Goal: Transaction & Acquisition: Purchase product/service

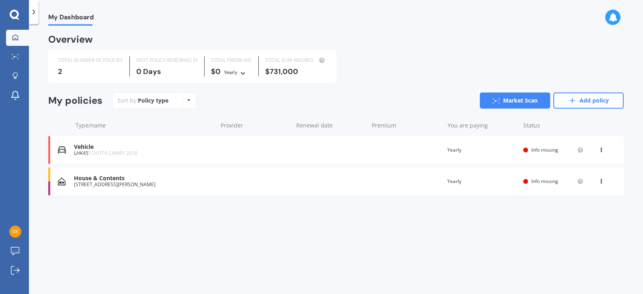
click at [103, 178] on div "House & Contents" at bounding box center [143, 178] width 139 height 7
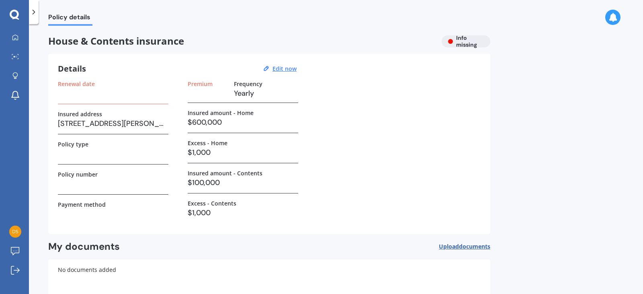
click at [227, 120] on h3 "$600,000" at bounding box center [243, 122] width 111 height 12
drag, startPoint x: 281, startPoint y: 64, endPoint x: 283, endPoint y: 68, distance: 4.9
click at [283, 68] on div "Details Edit now" at bounding box center [178, 69] width 241 height 10
click at [292, 69] on u "Edit now" at bounding box center [285, 69] width 24 height 8
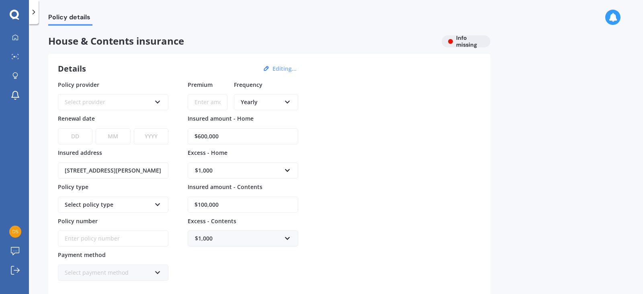
drag, startPoint x: 230, startPoint y: 138, endPoint x: 261, endPoint y: 134, distance: 30.4
click at [230, 138] on input "$600,000" at bounding box center [243, 136] width 111 height 16
type input "$6"
type input "$560,000"
click at [442, 166] on div "Policy provider Select provider AA AMI AMP ANZ ASB Ando BNZ Co-Operative Bank F…" at bounding box center [269, 180] width 423 height 201
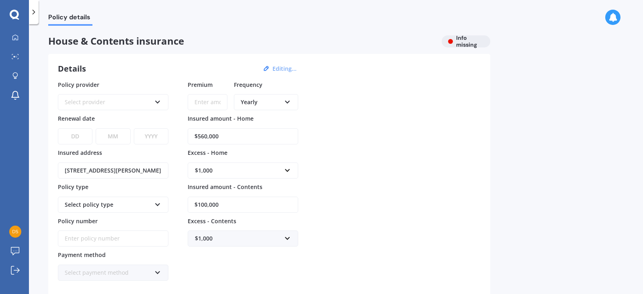
click at [155, 99] on icon at bounding box center [157, 101] width 7 height 6
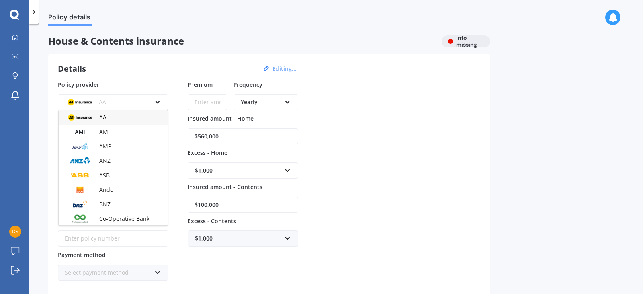
click at [107, 119] on div "AA" at bounding box center [113, 117] width 109 height 14
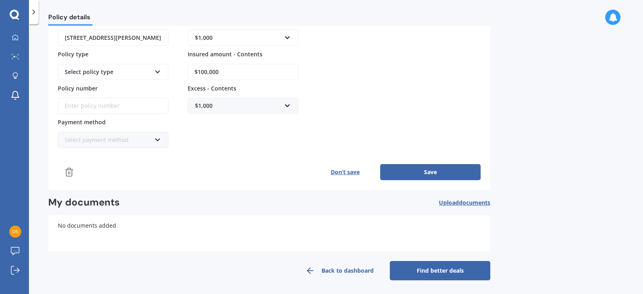
scroll to position [134, 0]
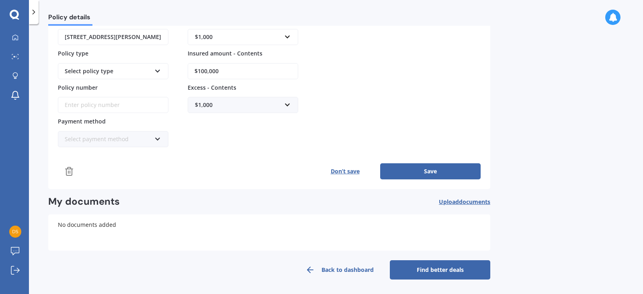
click at [431, 263] on link "Find better deals" at bounding box center [440, 269] width 101 height 19
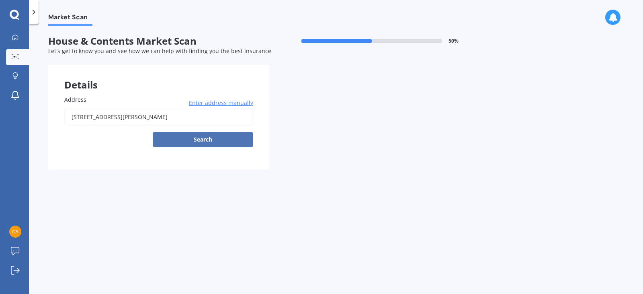
click at [197, 142] on button "Search" at bounding box center [203, 139] width 101 height 15
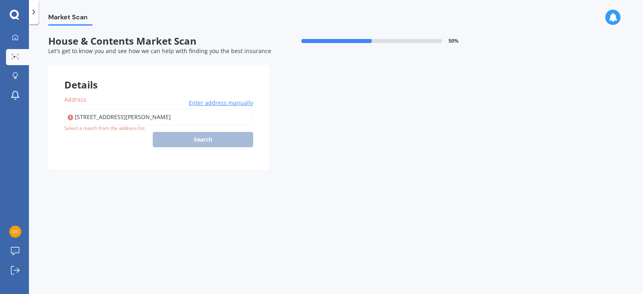
type input "[STREET_ADDRESS][PERSON_NAME]"
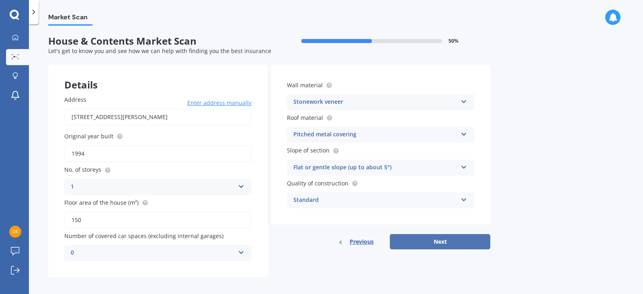
click at [437, 242] on button "Next" at bounding box center [440, 241] width 101 height 15
select select "04"
select select "09"
select select "1957"
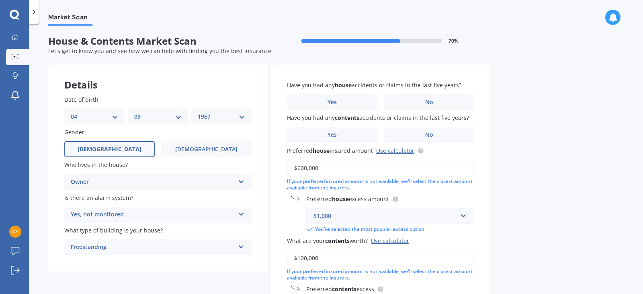
click at [327, 168] on input "$600,000" at bounding box center [380, 168] width 187 height 17
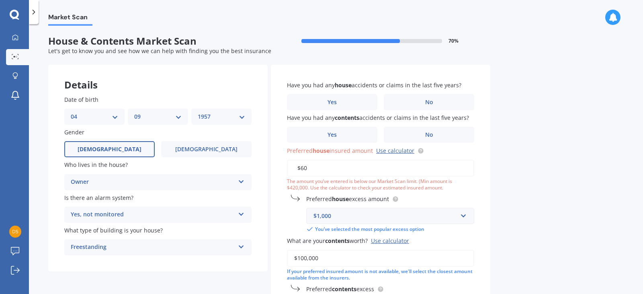
type input "$6"
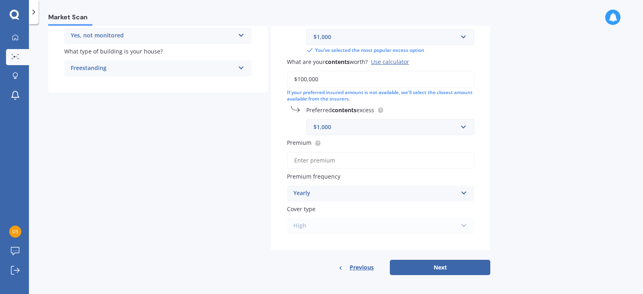
scroll to position [181, 0]
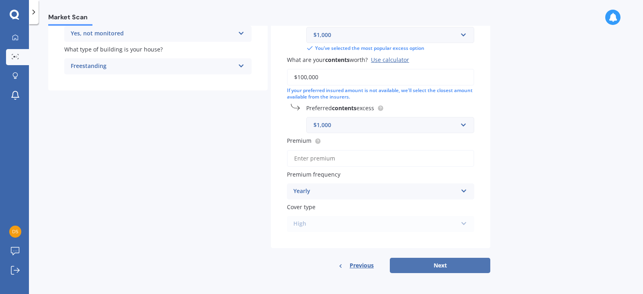
type input "$560,000"
click at [435, 264] on button "Next" at bounding box center [440, 265] width 101 height 15
click at [465, 224] on div "High High" at bounding box center [380, 224] width 187 height 16
click at [465, 223] on div "High High" at bounding box center [380, 224] width 187 height 16
click at [361, 160] on input "Premium" at bounding box center [380, 158] width 187 height 17
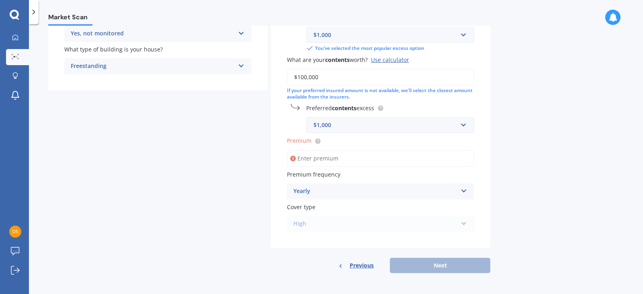
click at [295, 156] on icon at bounding box center [293, 158] width 6 height 8
click at [294, 156] on icon at bounding box center [293, 158] width 6 height 8
click at [294, 159] on icon at bounding box center [293, 158] width 6 height 8
drag, startPoint x: 313, startPoint y: 160, endPoint x: 412, endPoint y: 157, distance: 98.6
click at [314, 159] on input "Premium" at bounding box center [380, 158] width 187 height 17
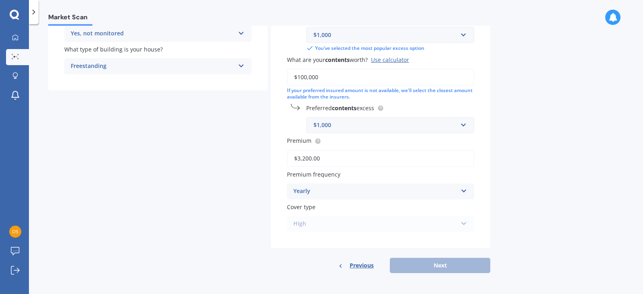
click at [350, 190] on div "Yearly" at bounding box center [376, 192] width 164 height 10
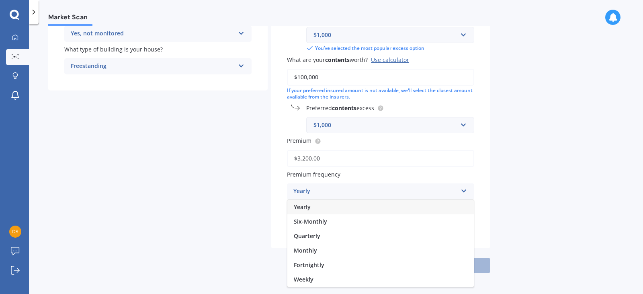
click at [306, 205] on span "Yearly" at bounding box center [302, 207] width 17 height 8
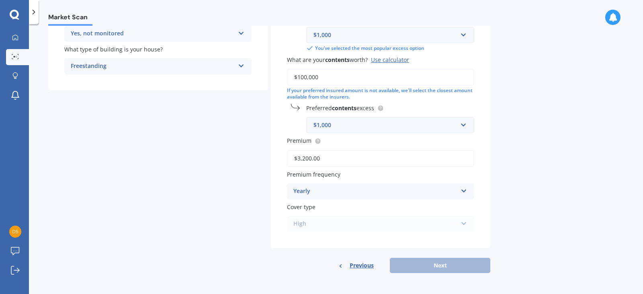
click at [427, 222] on div "High High" at bounding box center [380, 224] width 187 height 16
click at [466, 220] on div "High High" at bounding box center [380, 224] width 187 height 16
click at [300, 222] on div "High High" at bounding box center [380, 224] width 187 height 16
click at [456, 265] on div "Previous Next" at bounding box center [381, 265] width 220 height 15
click at [304, 228] on div "High High" at bounding box center [380, 224] width 187 height 16
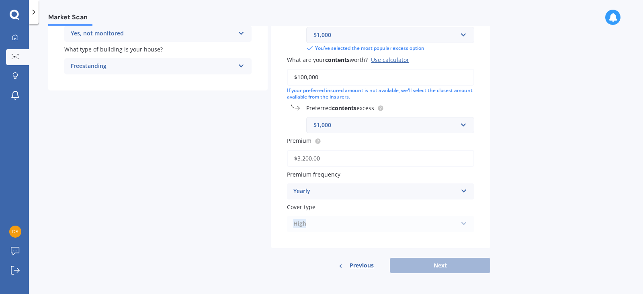
click at [304, 228] on div "High High" at bounding box center [380, 224] width 187 height 16
click at [304, 226] on div "High High" at bounding box center [380, 224] width 187 height 16
click at [463, 224] on div "High High" at bounding box center [380, 224] width 187 height 16
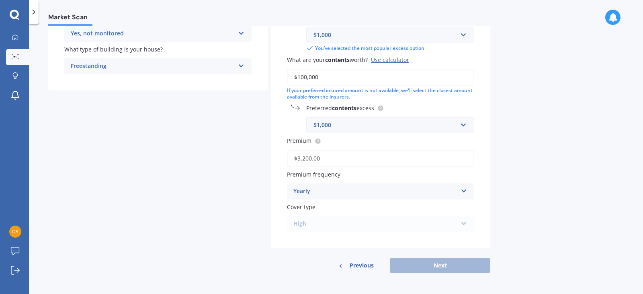
click at [463, 224] on div "High High" at bounding box center [380, 224] width 187 height 16
click at [298, 226] on div "High High" at bounding box center [380, 224] width 187 height 16
click at [298, 225] on div "High High" at bounding box center [380, 224] width 187 height 16
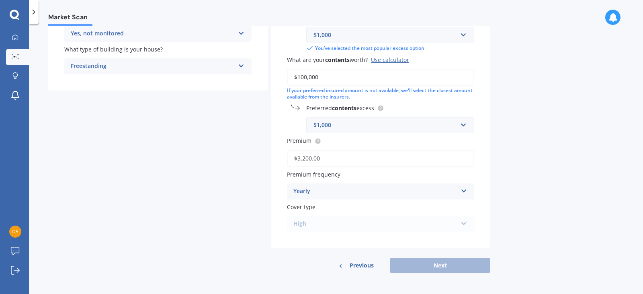
click at [464, 224] on div "High High" at bounding box center [380, 224] width 187 height 16
click at [461, 193] on div "Yearly Yearly Six-Monthly Quarterly Monthly Fortnightly Weekly" at bounding box center [380, 191] width 187 height 16
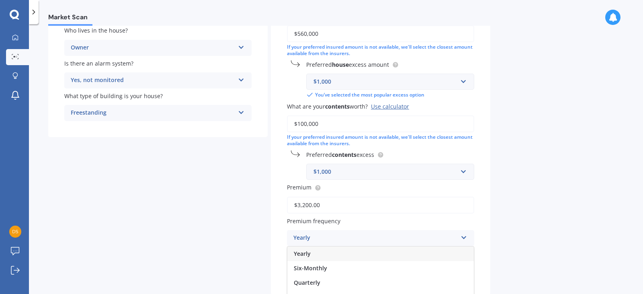
scroll to position [101, 0]
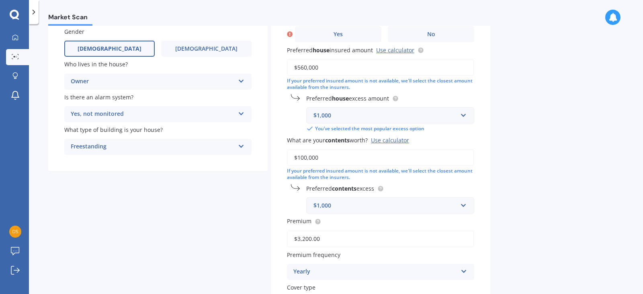
click at [412, 238] on input "$3,200.00" at bounding box center [380, 238] width 187 height 17
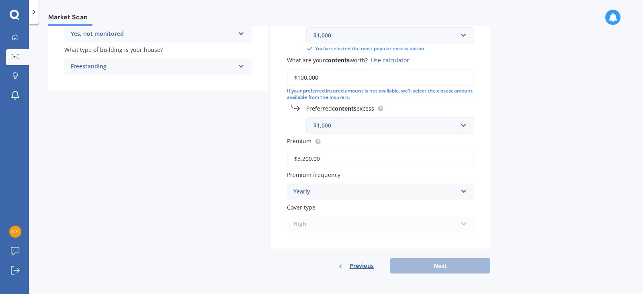
scroll to position [181, 0]
click at [460, 191] on div "Yearly Yearly Six-Monthly Quarterly Monthly Fortnightly Weekly" at bounding box center [380, 191] width 187 height 16
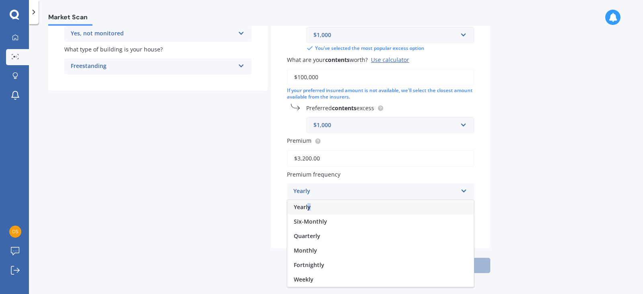
click at [311, 208] on div "Yearly" at bounding box center [381, 207] width 187 height 14
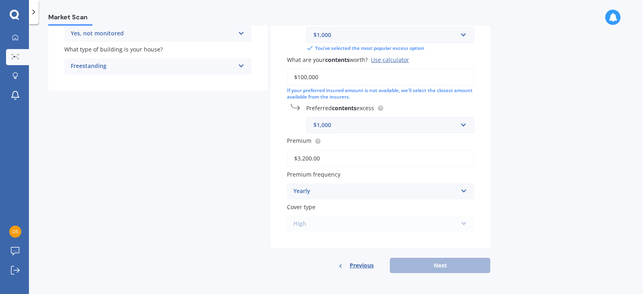
click at [415, 191] on div "Yearly" at bounding box center [376, 192] width 164 height 10
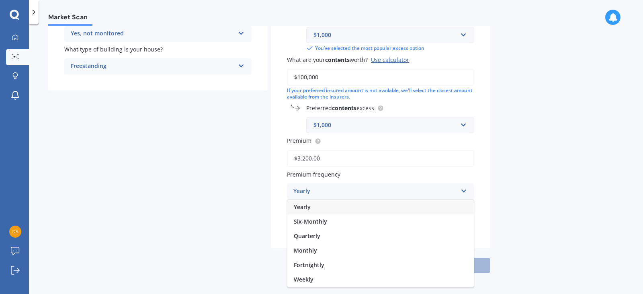
click at [310, 236] on span "Quarterly" at bounding box center [307, 236] width 27 height 8
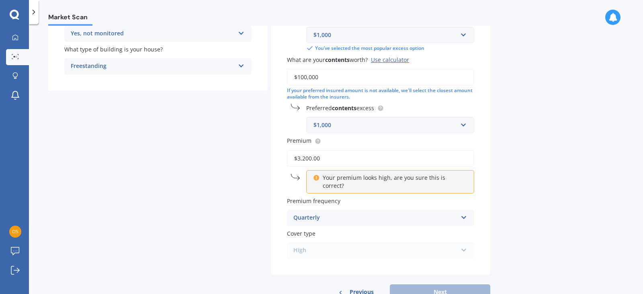
click at [464, 213] on icon at bounding box center [464, 216] width 7 height 6
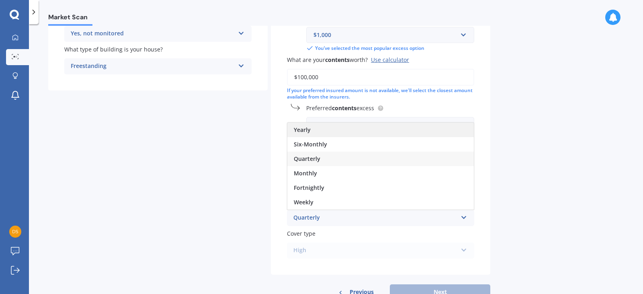
click at [310, 126] on span "Yearly" at bounding box center [302, 130] width 17 height 8
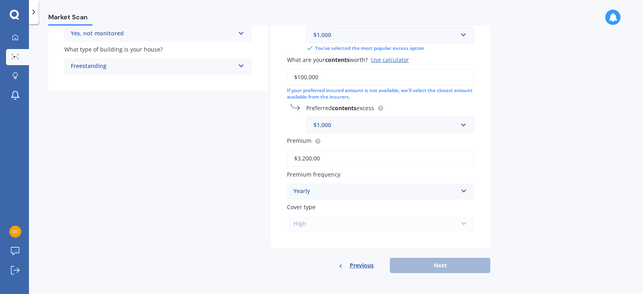
drag, startPoint x: 322, startPoint y: 158, endPoint x: 329, endPoint y: 159, distance: 6.9
click at [325, 159] on input "$3,200.00" at bounding box center [380, 158] width 187 height 17
type input "$3,000.00"
click at [325, 219] on div "High High" at bounding box center [380, 224] width 187 height 16
click at [416, 266] on div "Previous Next" at bounding box center [381, 265] width 220 height 15
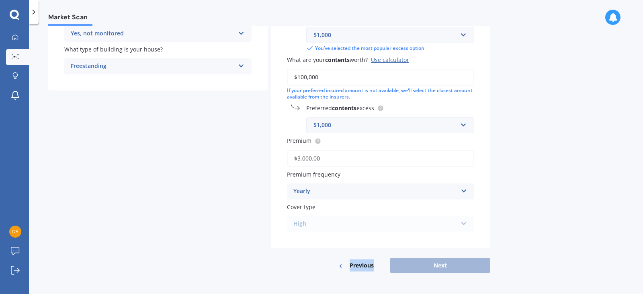
click at [416, 266] on div "Previous Next" at bounding box center [381, 265] width 220 height 15
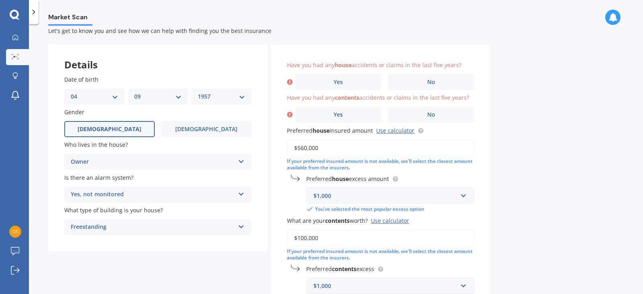
scroll to position [0, 0]
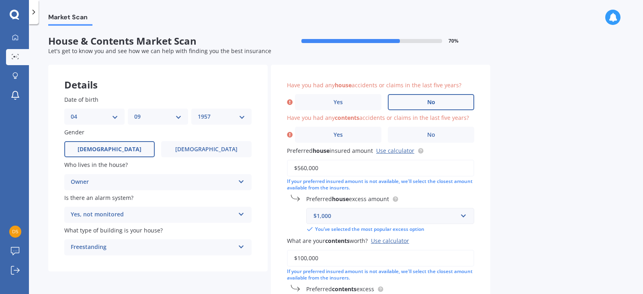
click at [434, 101] on span "No" at bounding box center [431, 102] width 8 height 7
click at [0, 0] on input "No" at bounding box center [0, 0] width 0 height 0
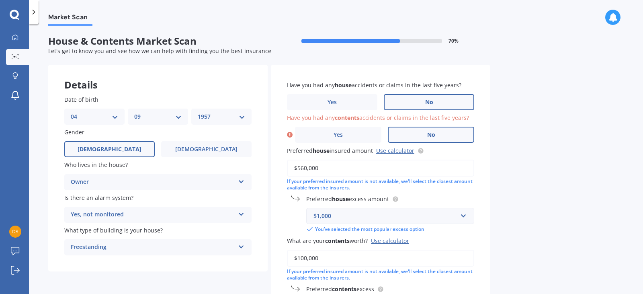
click at [429, 136] on span "No" at bounding box center [431, 134] width 8 height 7
click at [0, 0] on input "No" at bounding box center [0, 0] width 0 height 0
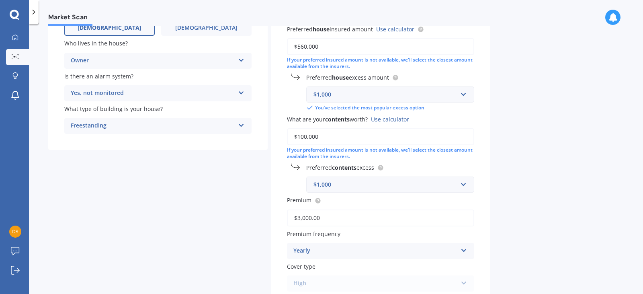
scroll to position [181, 0]
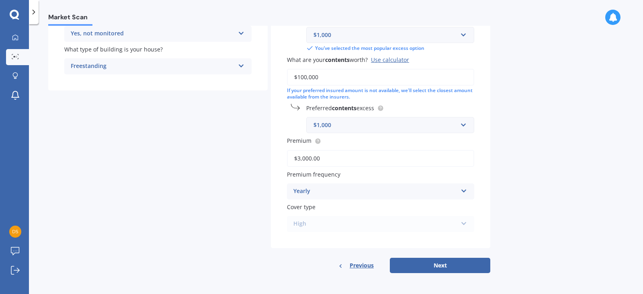
click at [443, 220] on div "High High" at bounding box center [380, 224] width 187 height 16
click at [375, 191] on div "Yearly" at bounding box center [376, 192] width 164 height 10
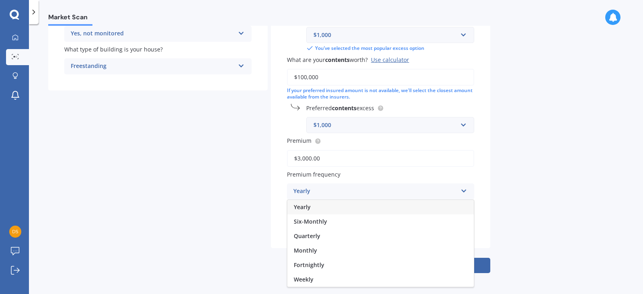
click at [335, 220] on div "Six-Monthly" at bounding box center [381, 221] width 187 height 14
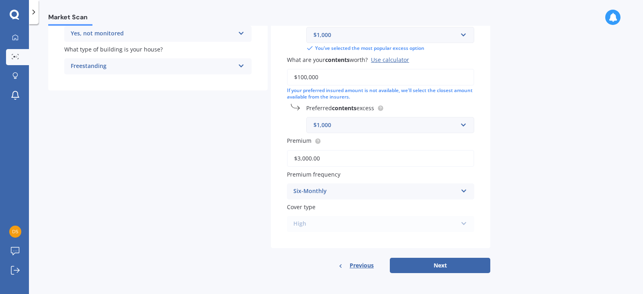
click at [381, 220] on div "High High" at bounding box center [380, 224] width 187 height 16
click at [378, 193] on div "Six-Monthly" at bounding box center [376, 192] width 164 height 10
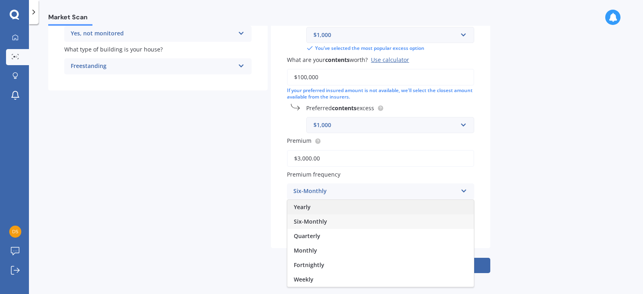
click at [306, 206] on span "Yearly" at bounding box center [302, 207] width 17 height 8
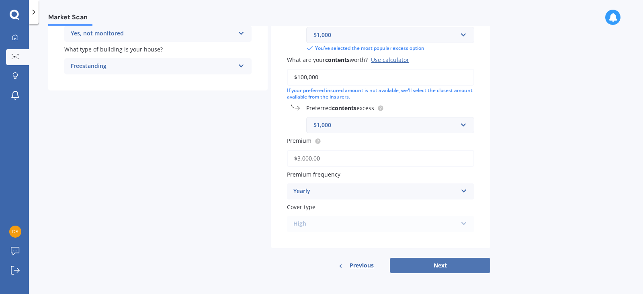
click at [423, 266] on button "Next" at bounding box center [440, 265] width 101 height 15
select select "04"
select select "09"
select select "1957"
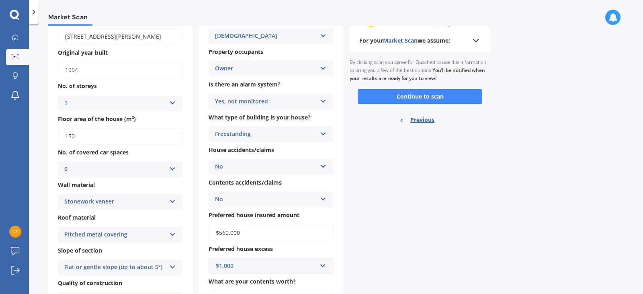
scroll to position [0, 0]
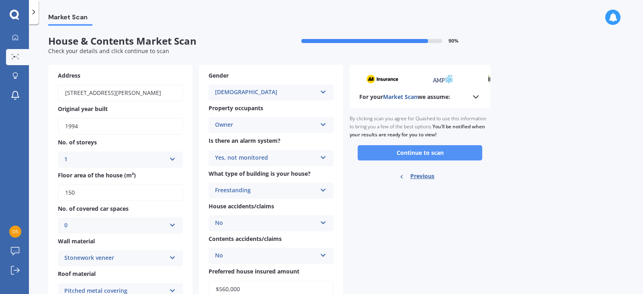
click at [419, 151] on button "Continue to scan" at bounding box center [420, 152] width 125 height 15
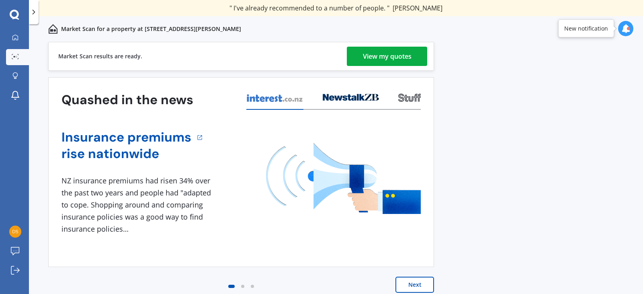
click at [390, 53] on div "View my quotes" at bounding box center [387, 56] width 49 height 19
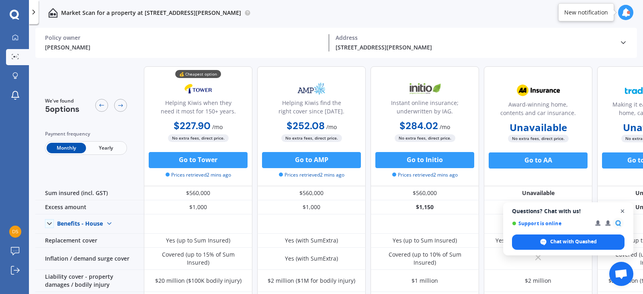
click at [623, 210] on span "Open chat" at bounding box center [623, 211] width 10 height 10
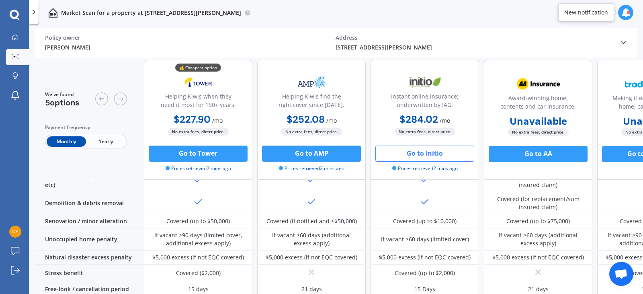
scroll to position [386, 0]
